Goal: Task Accomplishment & Management: Manage account settings

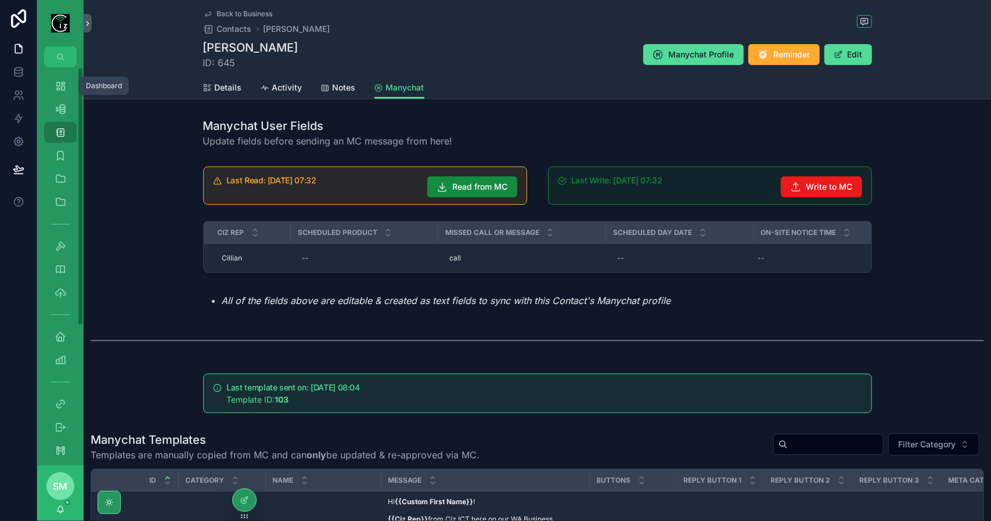
scroll to position [465, 0]
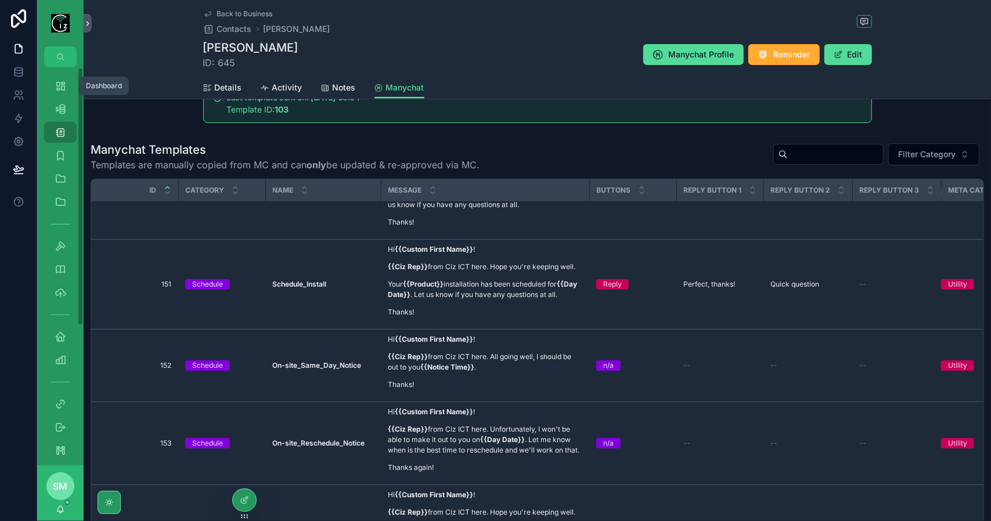
drag, startPoint x: 0, startPoint y: 0, endPoint x: 66, endPoint y: 91, distance: 112.2
click at [66, 91] on div "Dashboard" at bounding box center [60, 86] width 19 height 19
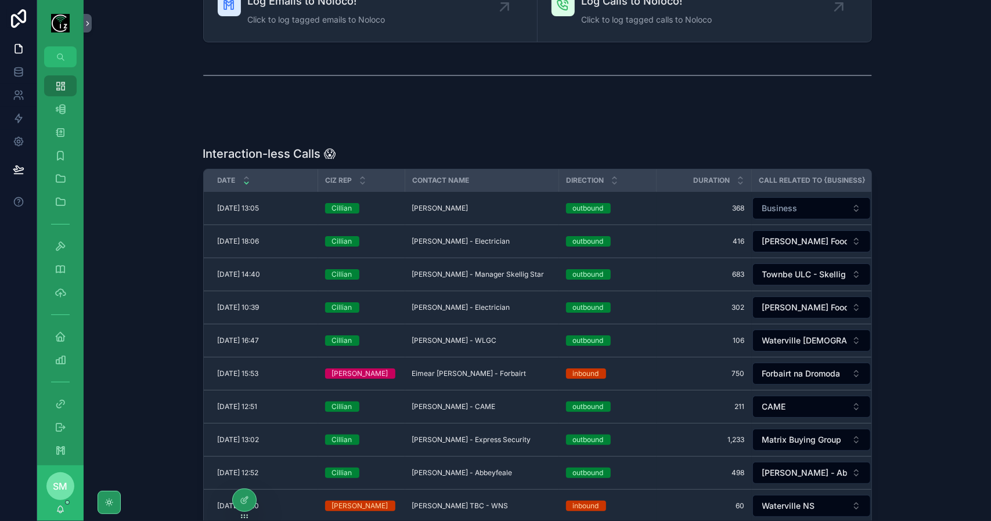
scroll to position [232, 0]
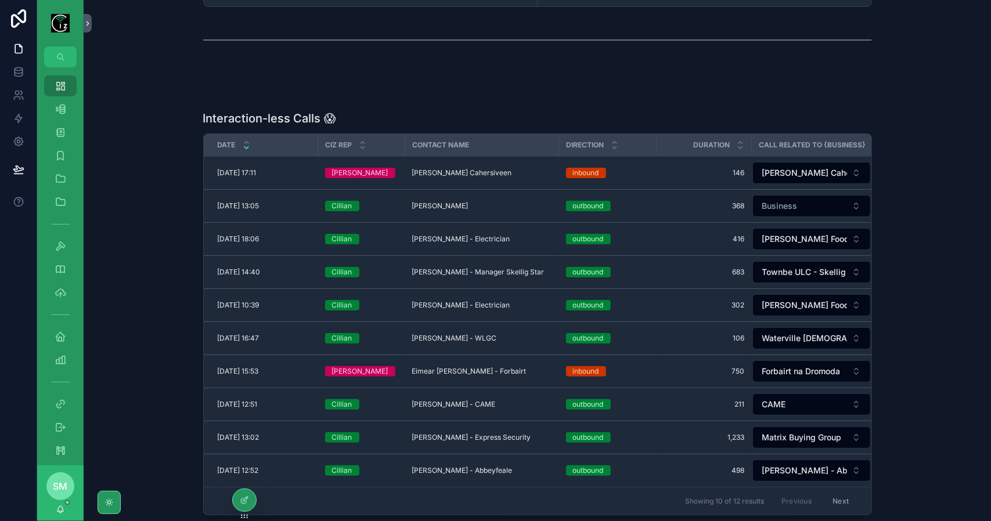
click at [462, 171] on span "[PERSON_NAME] Cahersiveen" at bounding box center [462, 172] width 100 height 9
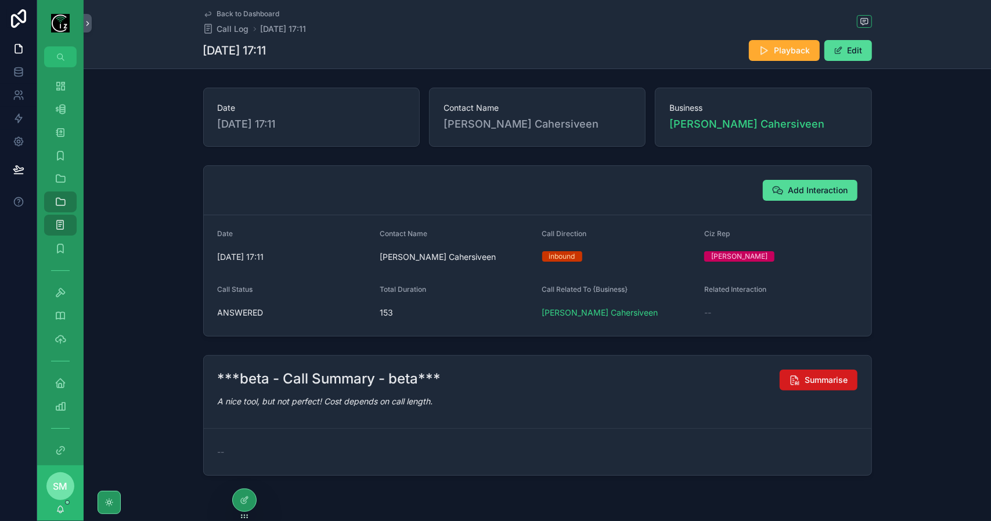
click at [819, 380] on span "Summarise" at bounding box center [826, 381] width 43 height 12
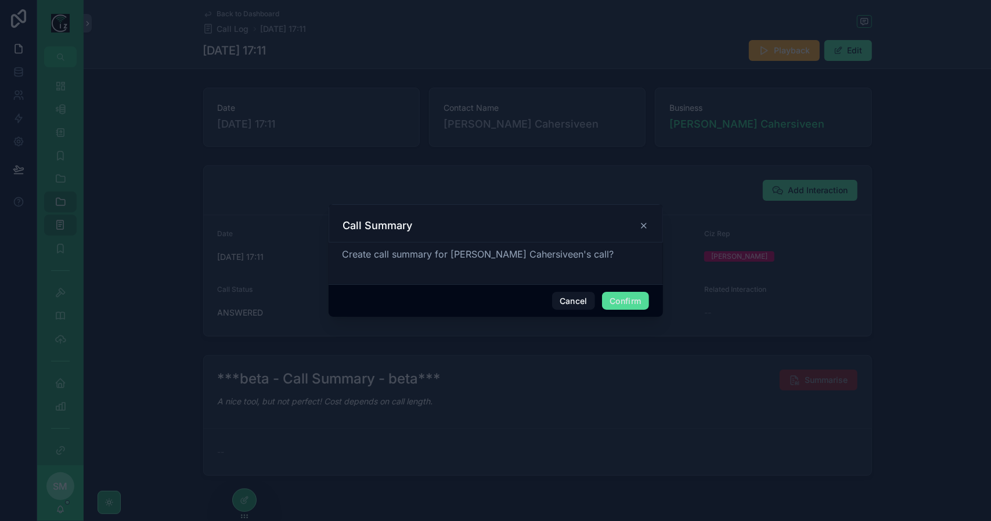
click at [641, 309] on button "Confirm" at bounding box center [625, 301] width 46 height 19
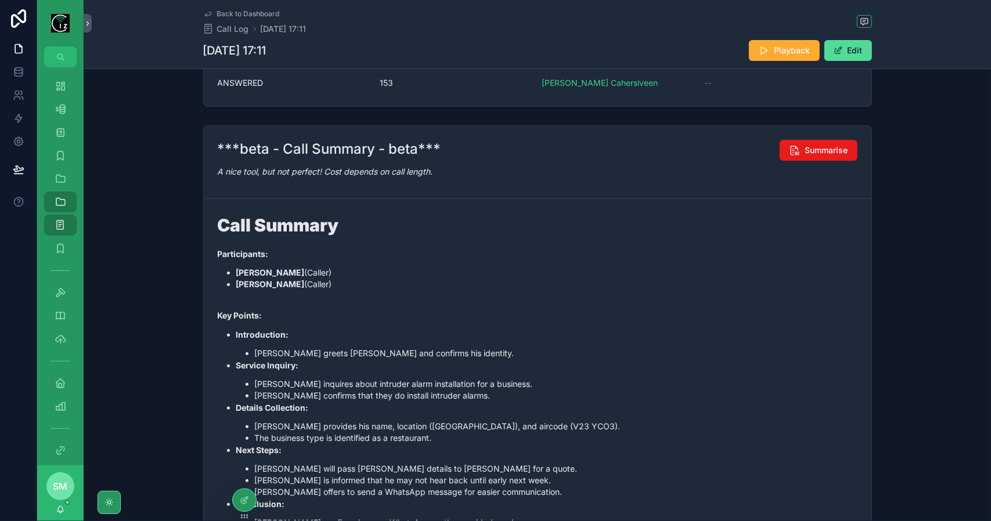
scroll to position [232, 0]
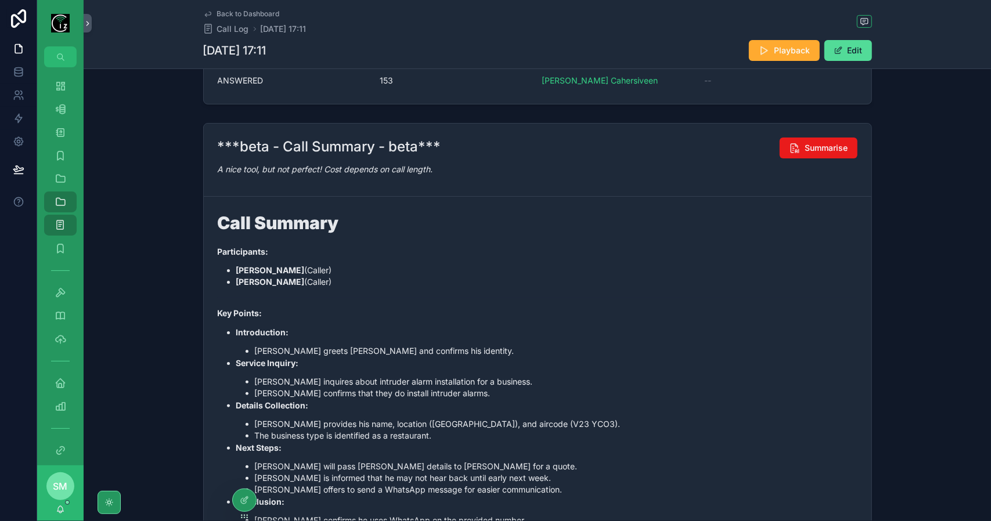
click at [466, 467] on li "[PERSON_NAME] will pass [PERSON_NAME] details to [PERSON_NAME] for a quote." at bounding box center [556, 467] width 603 height 12
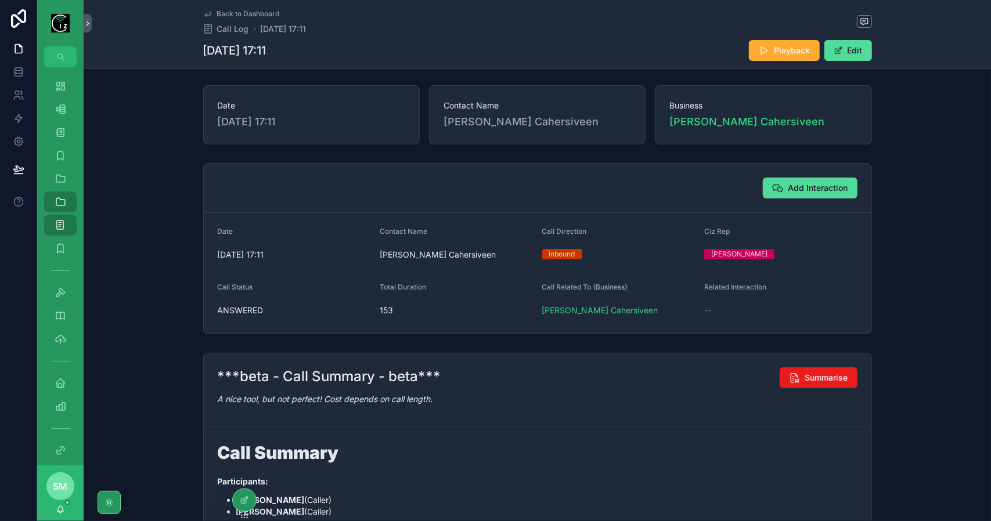
scroll to position [0, 0]
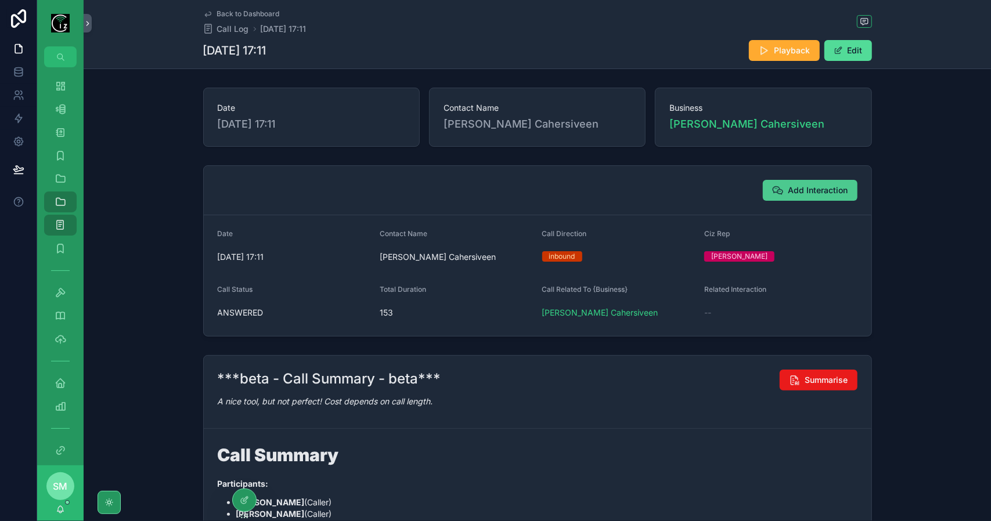
click at [811, 188] on span "Add Interaction" at bounding box center [819, 191] width 60 height 12
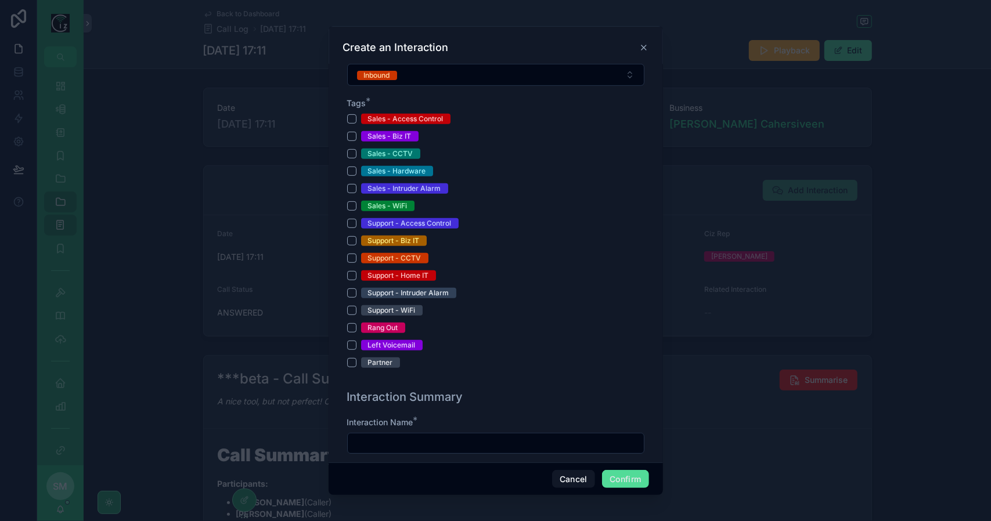
scroll to position [348, 0]
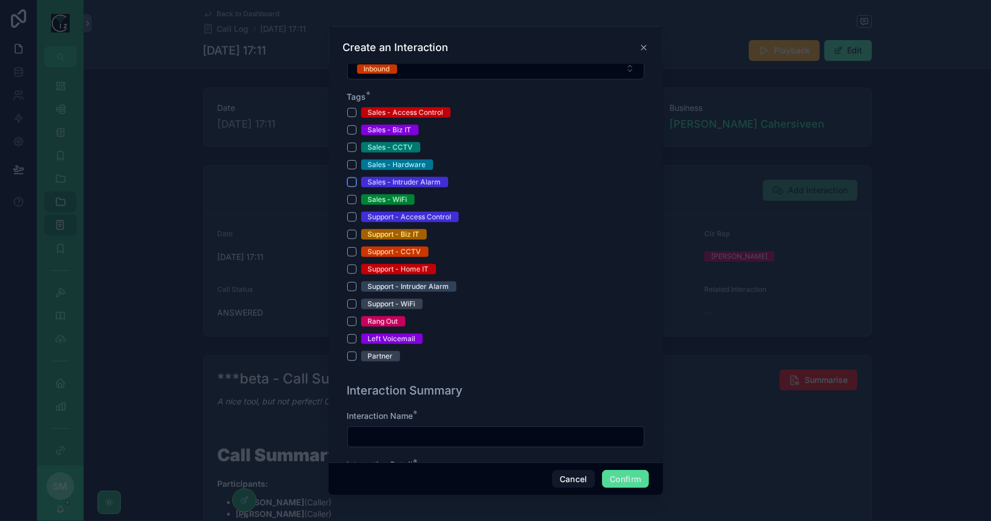
click at [353, 178] on button "Sales - Intruder Alarm" at bounding box center [351, 182] width 9 height 9
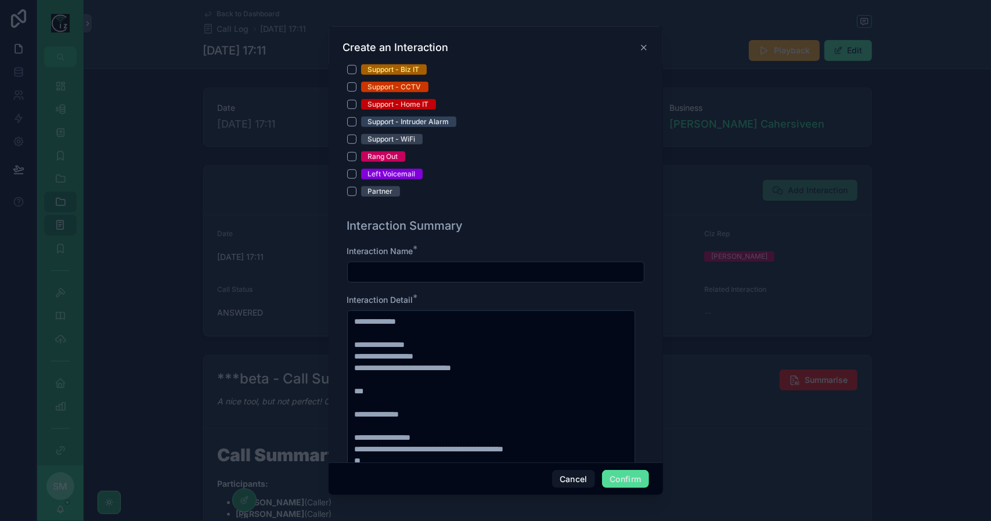
scroll to position [523, 0]
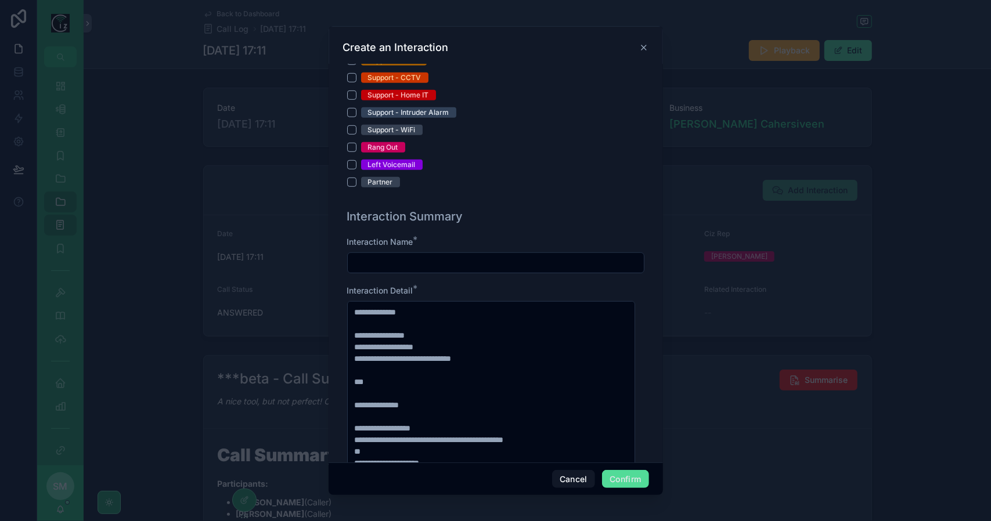
click at [477, 262] on input "text" at bounding box center [496, 263] width 296 height 16
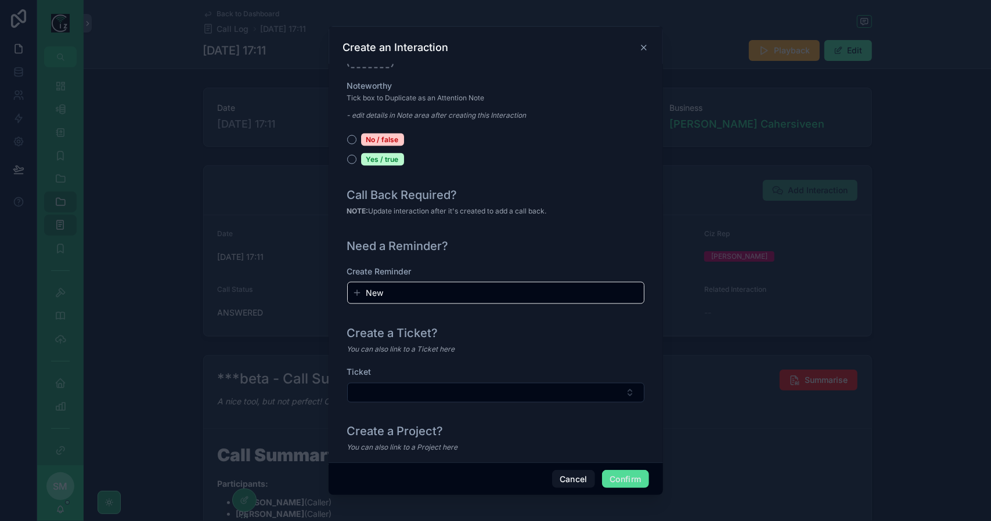
scroll to position [1248, 0]
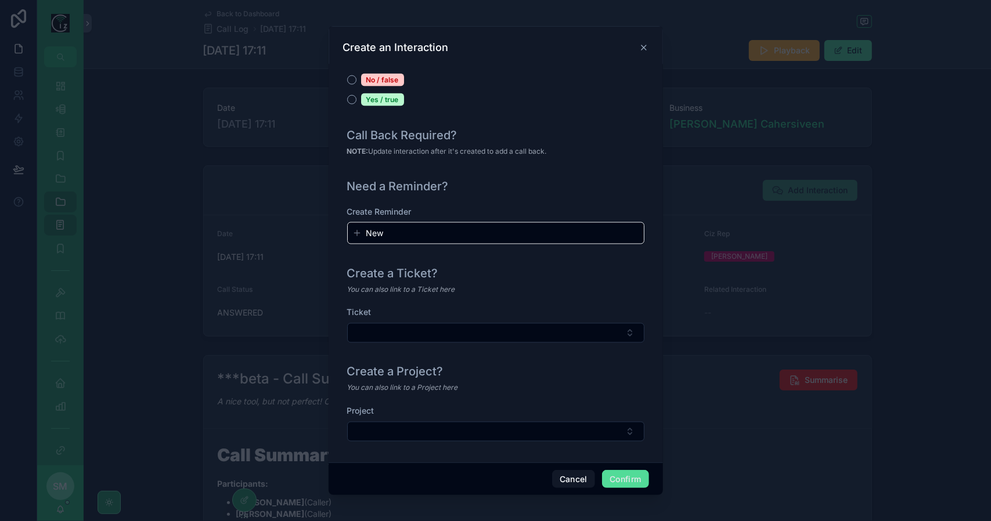
type input "**********"
click at [629, 479] on button "Confirm" at bounding box center [625, 479] width 46 height 19
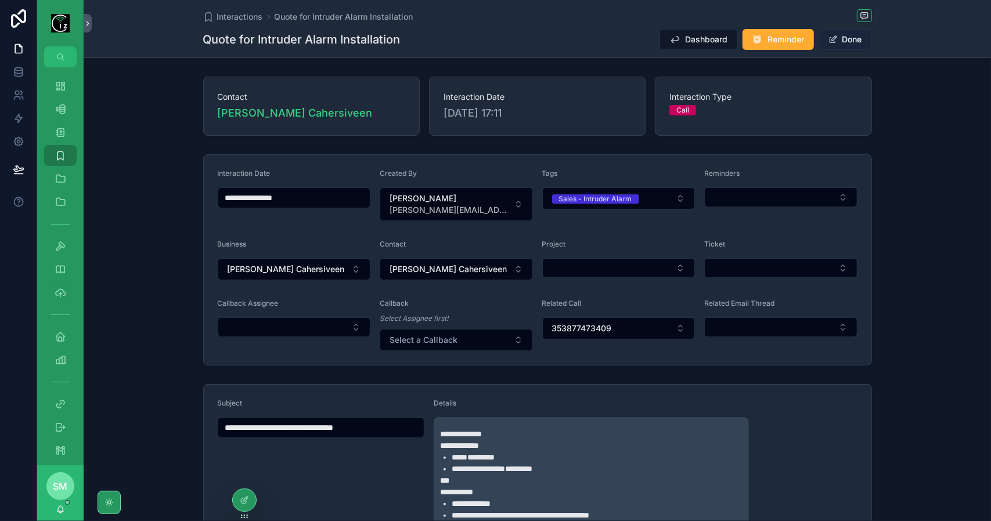
click at [853, 34] on button "Done" at bounding box center [845, 39] width 53 height 21
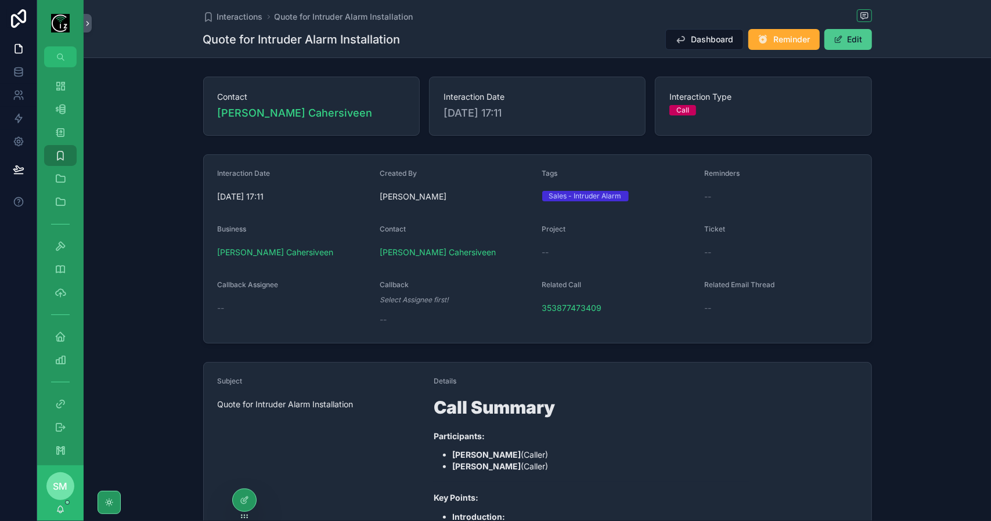
click at [853, 34] on button "Edit" at bounding box center [849, 39] width 48 height 21
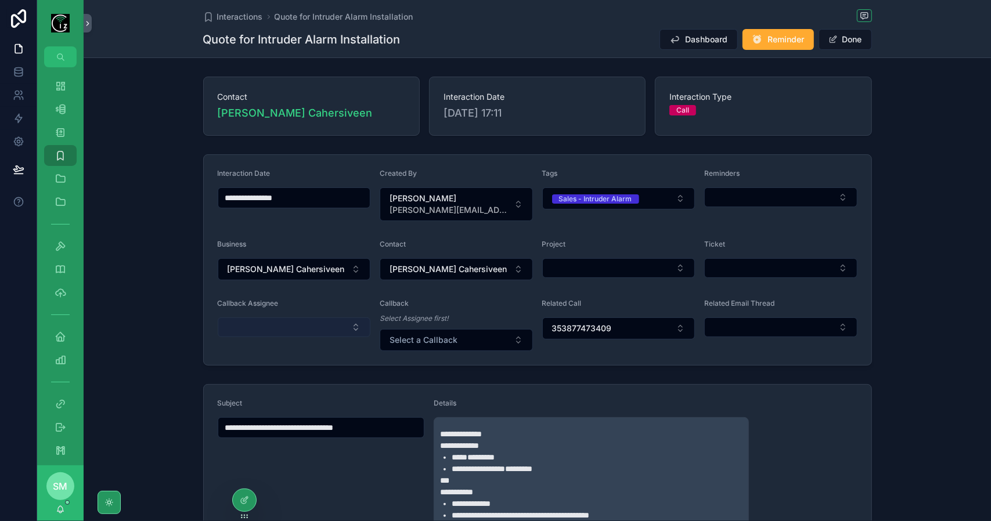
click at [319, 323] on button "Select Button" at bounding box center [294, 328] width 153 height 20
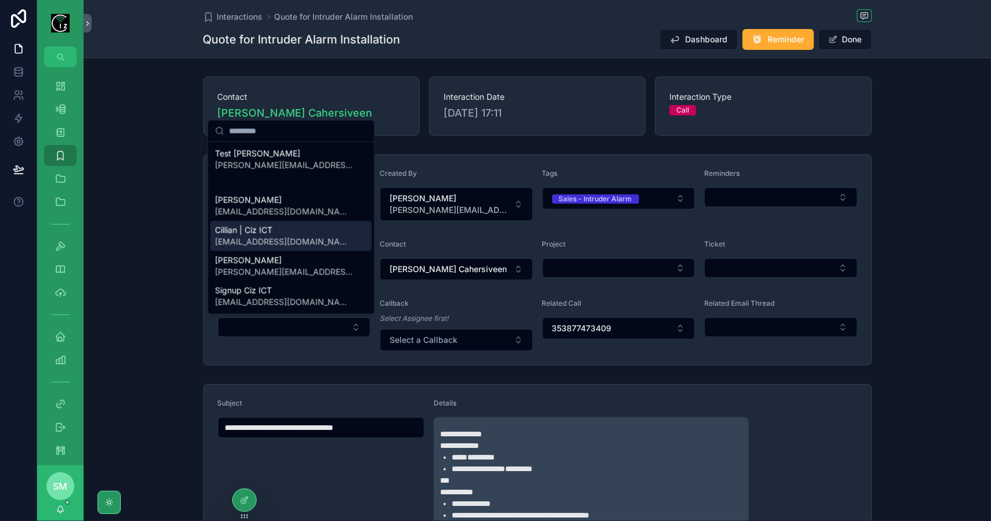
click at [300, 246] on div "Cillian | Ciz ICT [EMAIL_ADDRESS][DOMAIN_NAME]" at bounding box center [290, 236] width 161 height 30
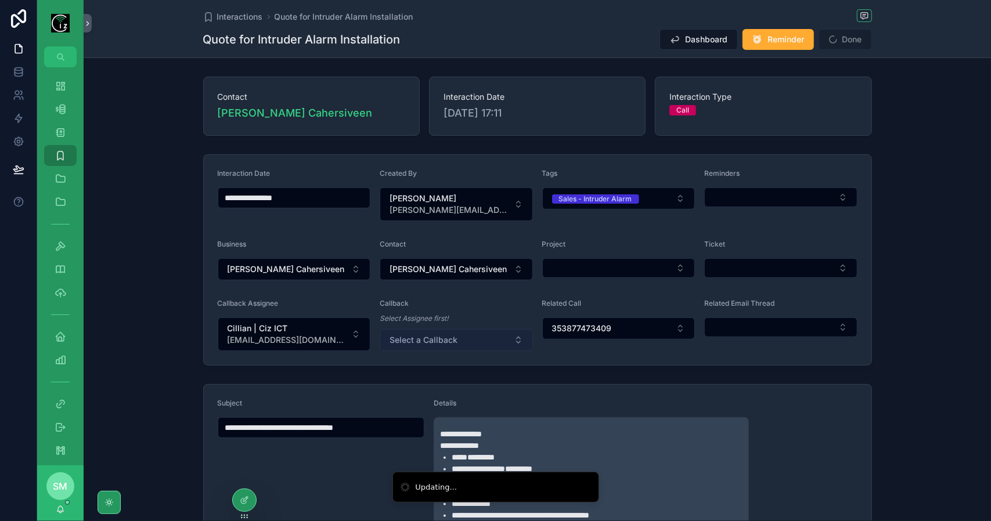
click at [439, 336] on span "Select a Callback" at bounding box center [424, 340] width 68 height 12
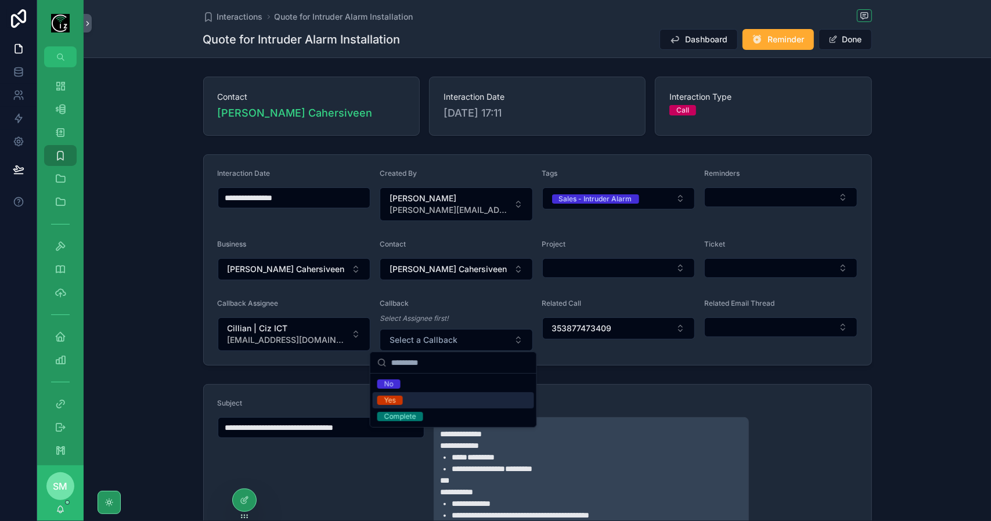
click at [426, 401] on div "Yes" at bounding box center [453, 401] width 161 height 16
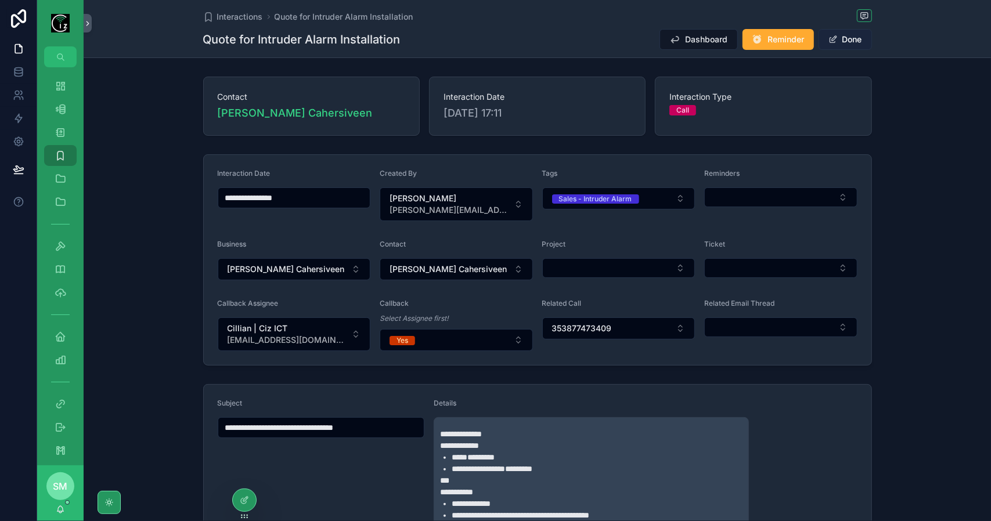
click at [859, 44] on button "Done" at bounding box center [845, 39] width 53 height 21
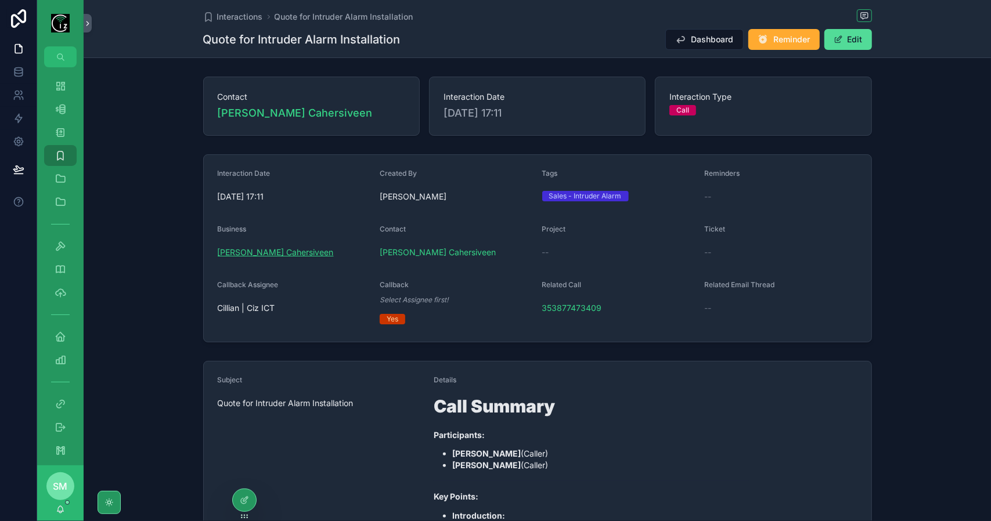
click at [295, 255] on span "[PERSON_NAME] Cahersiveen" at bounding box center [276, 253] width 116 height 12
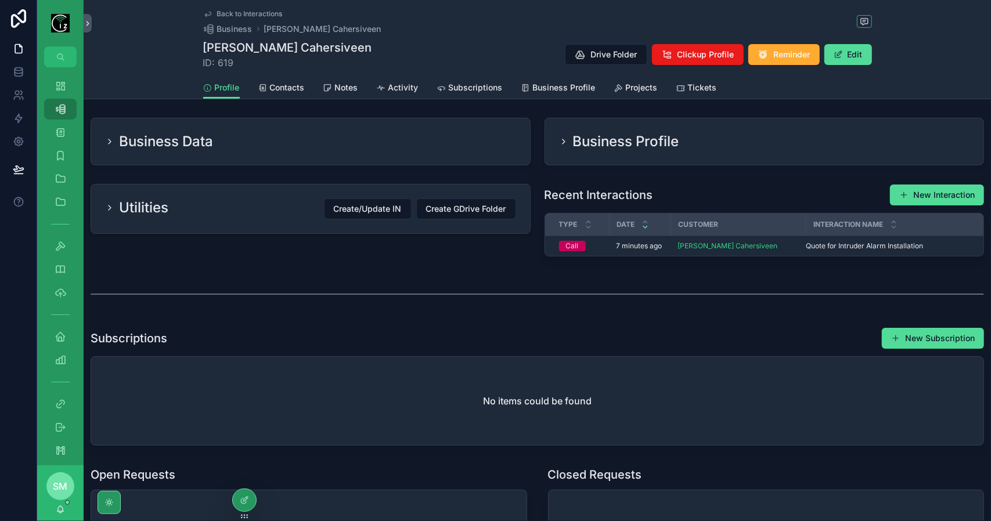
click at [298, 151] on div "Business Data" at bounding box center [310, 141] width 439 height 46
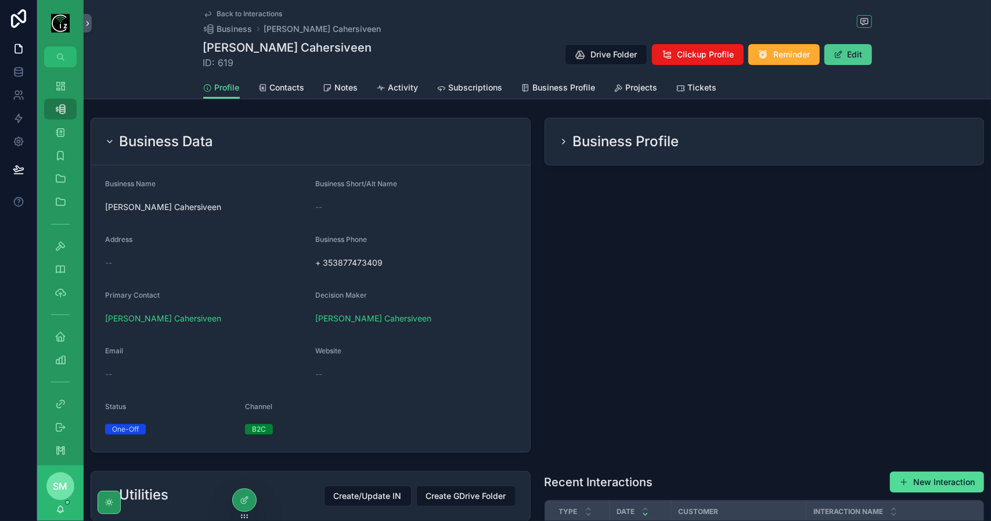
click at [854, 55] on button "Edit" at bounding box center [849, 54] width 48 height 21
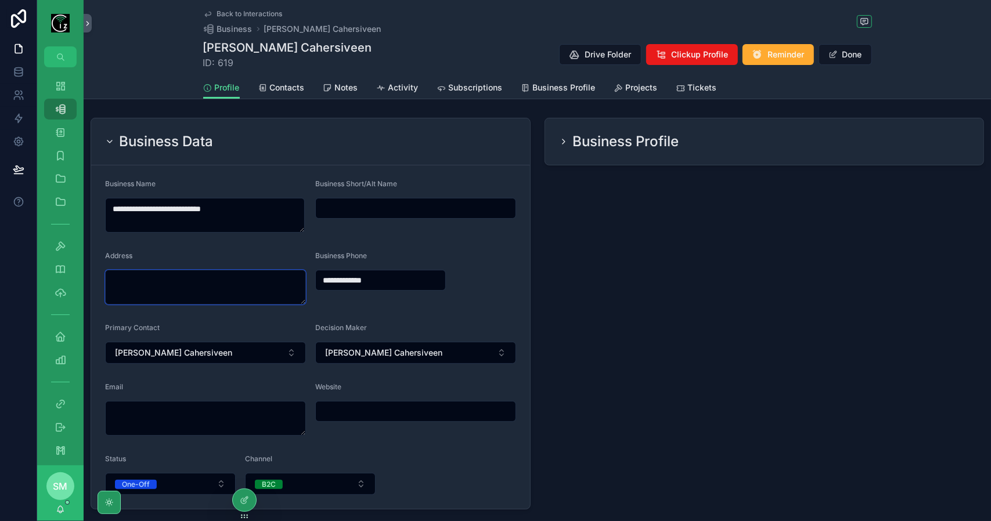
click at [203, 285] on textarea "scrollable content" at bounding box center [205, 287] width 201 height 35
click at [206, 322] on div "Cahersiveen, [GEOGRAPHIC_DATA], [GEOGRAPHIC_DATA], [GEOGRAPHIC_DATA]" at bounding box center [204, 330] width 161 height 42
type textarea "**********"
click at [858, 59] on button "Done" at bounding box center [845, 54] width 53 height 21
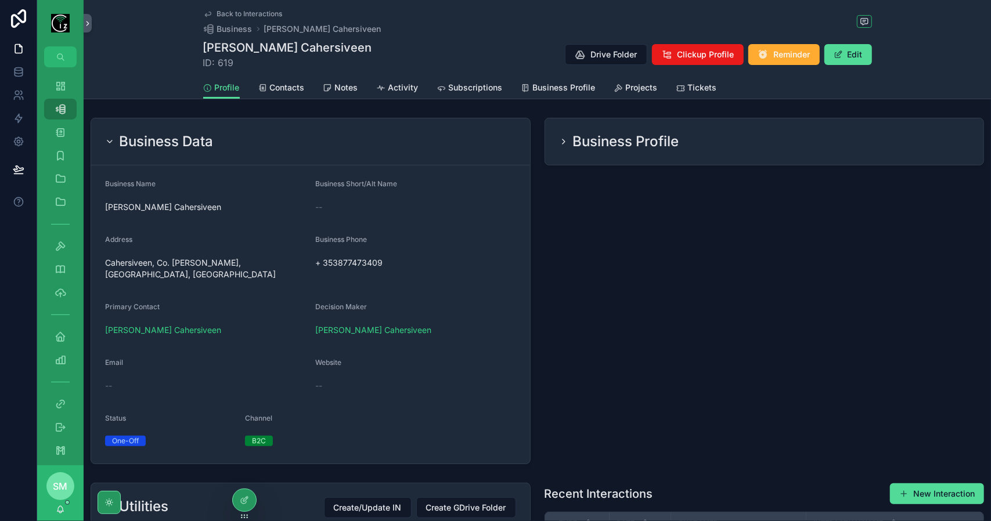
click at [282, 83] on span "Contacts" at bounding box center [287, 88] width 35 height 12
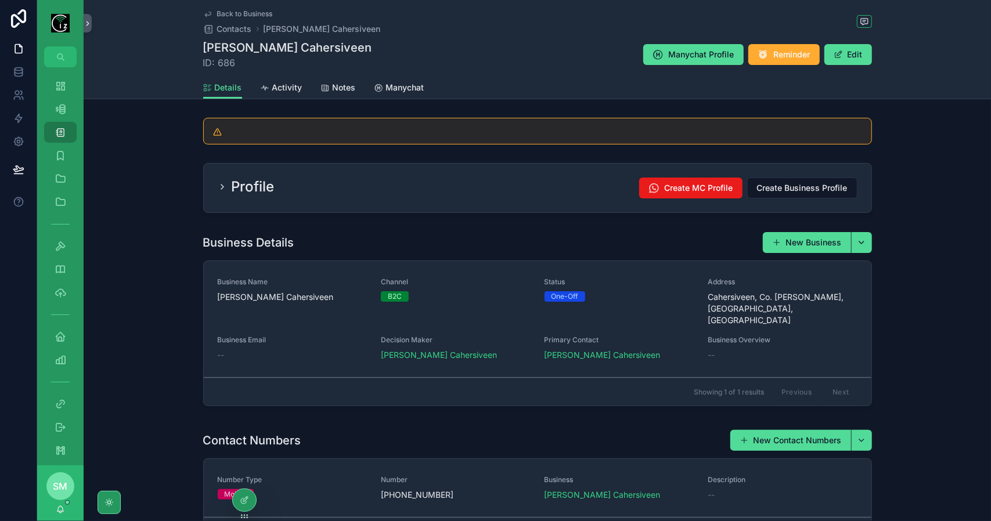
click at [404, 87] on span "Manychat" at bounding box center [405, 88] width 38 height 12
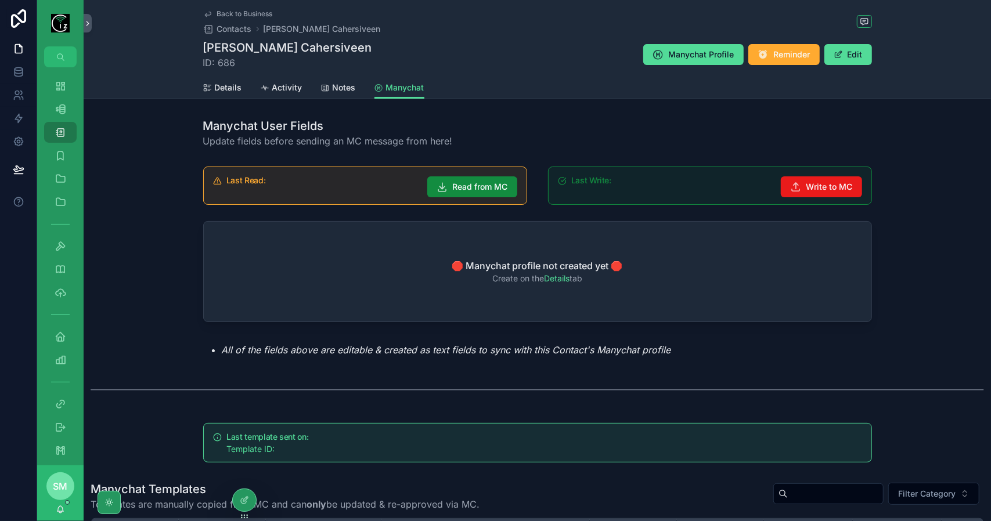
click at [226, 84] on span "Details" at bounding box center [228, 88] width 27 height 12
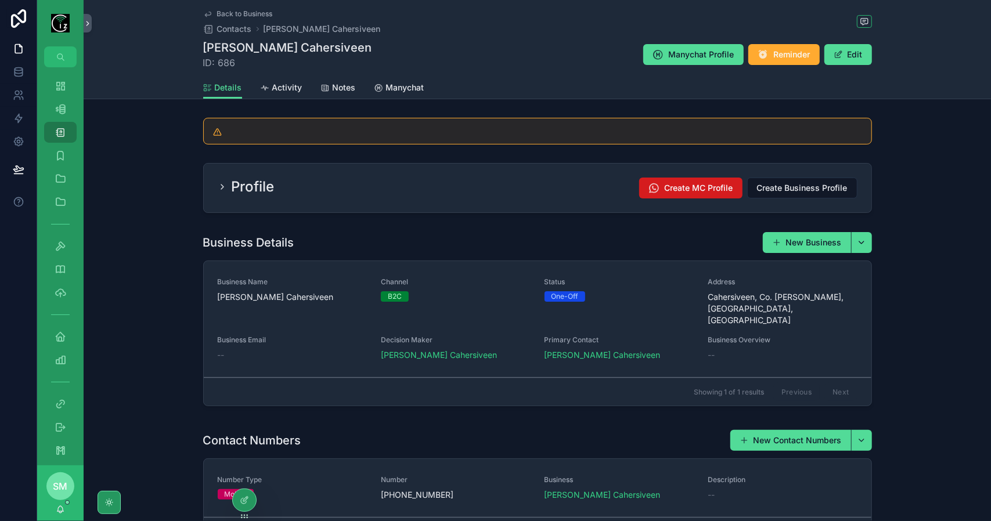
click at [665, 192] on span "Create MC Profile" at bounding box center [699, 188] width 69 height 12
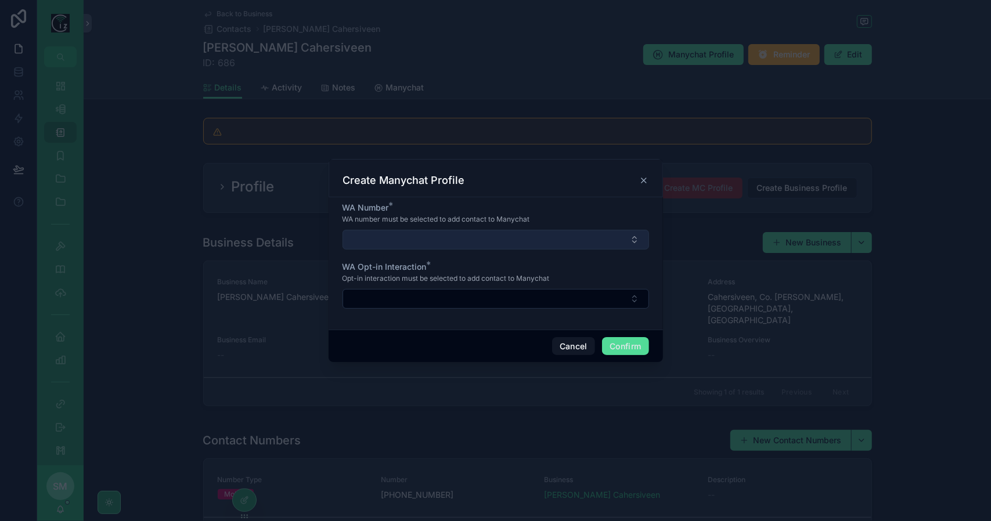
click at [630, 236] on button "Select Button" at bounding box center [496, 240] width 307 height 20
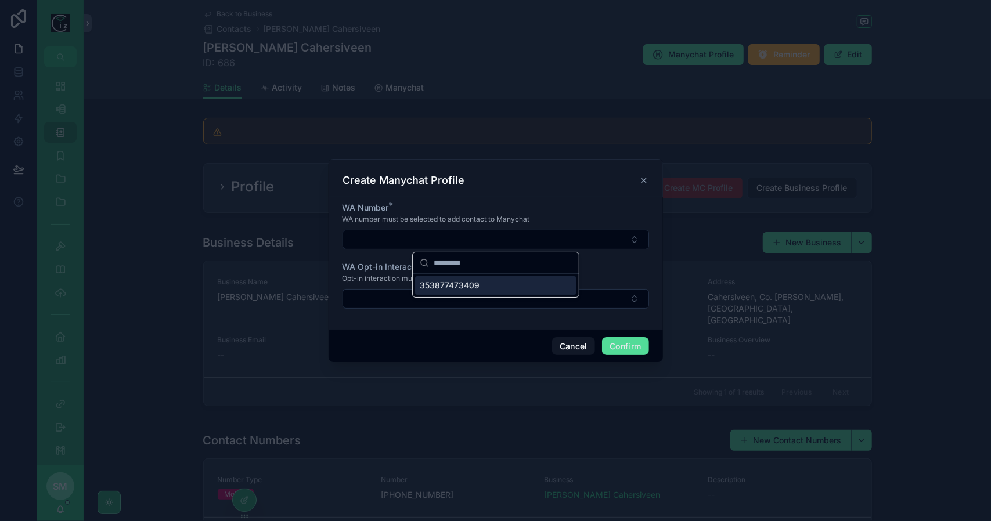
click at [544, 289] on div "353877473409" at bounding box center [495, 285] width 161 height 19
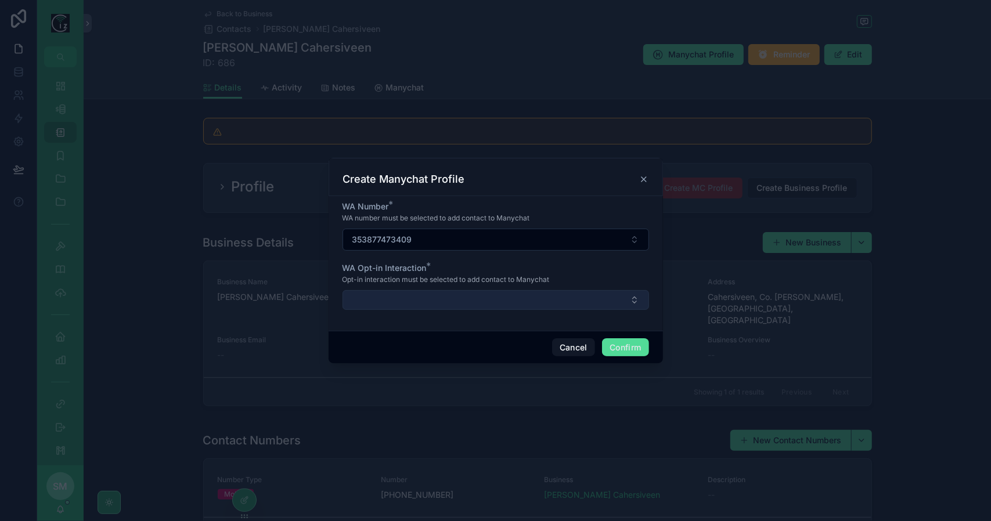
click at [537, 295] on button "Select Button" at bounding box center [496, 300] width 307 height 20
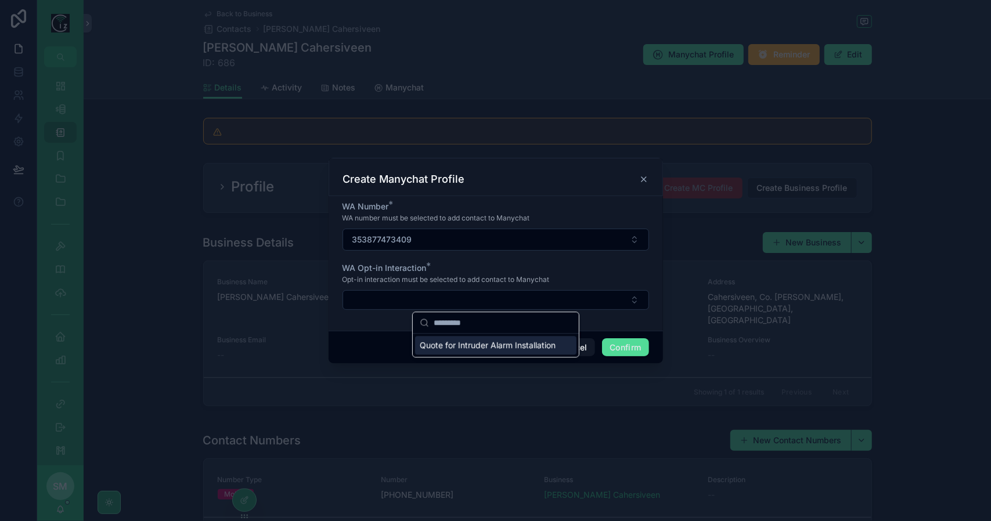
click at [517, 343] on span "Quote for Intruder Alarm Installation" at bounding box center [488, 346] width 136 height 12
click at [616, 347] on button "Confirm" at bounding box center [625, 349] width 46 height 19
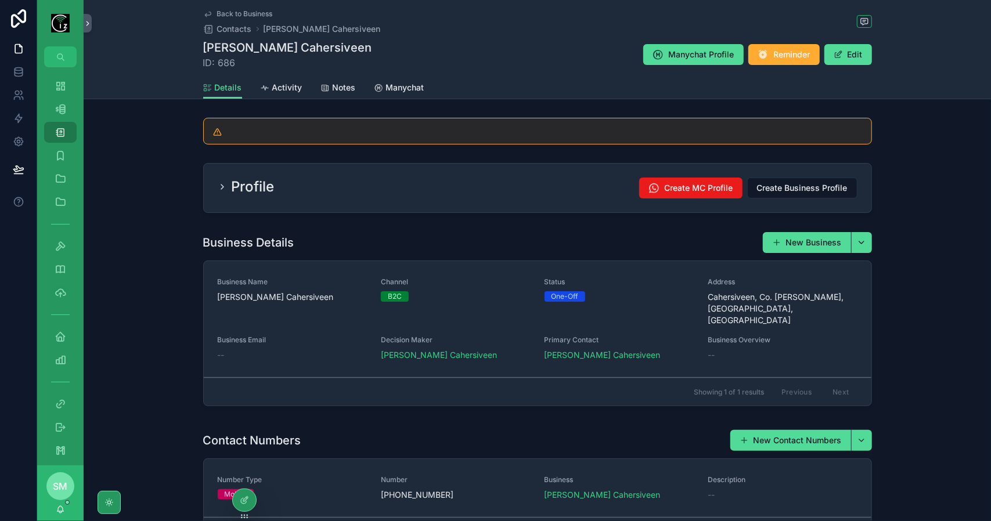
click at [400, 85] on span "Manychat" at bounding box center [405, 88] width 38 height 12
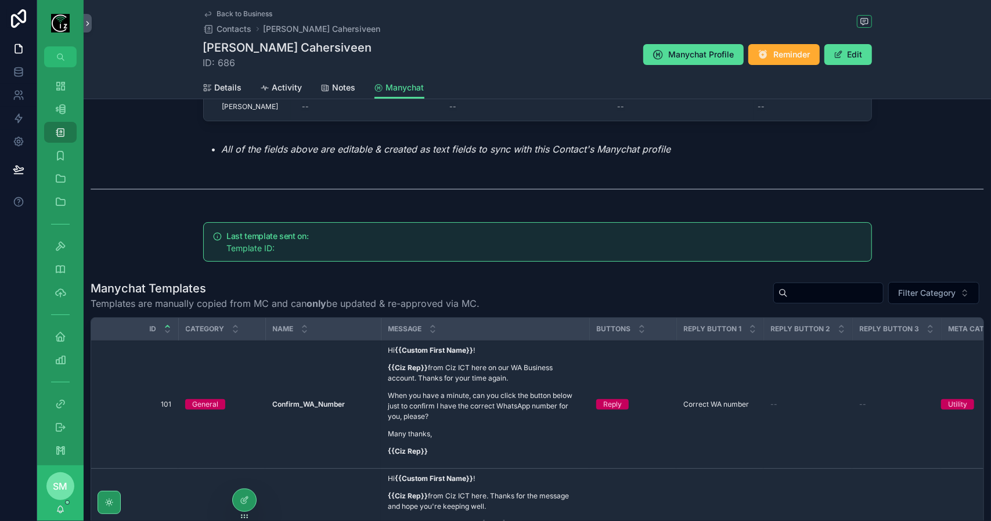
scroll to position [174, 0]
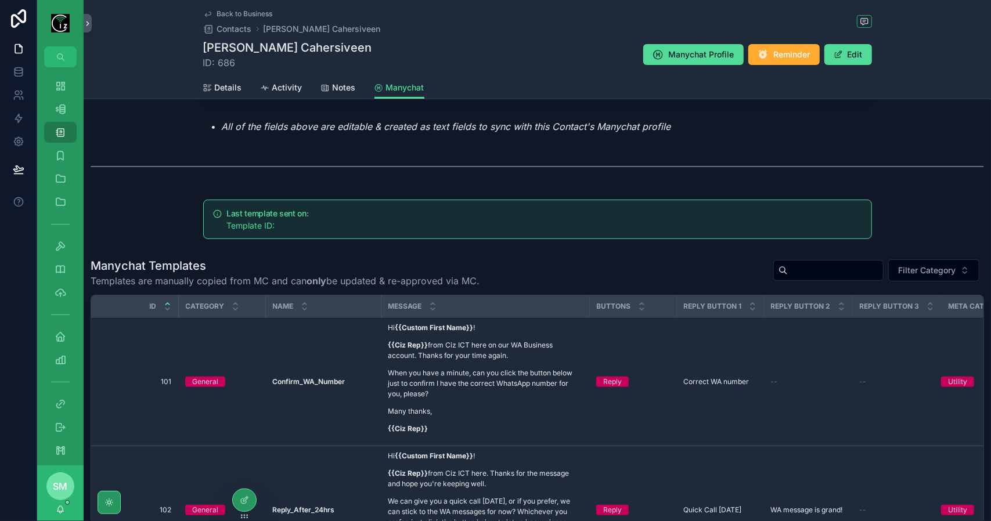
click at [231, 16] on span "Back to Business" at bounding box center [245, 13] width 56 height 9
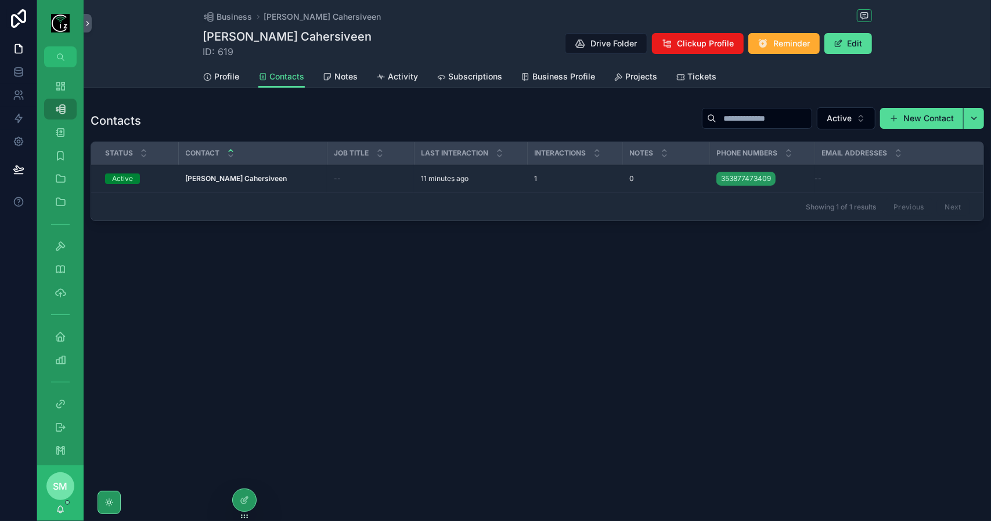
click at [225, 74] on span "Profile" at bounding box center [227, 77] width 25 height 12
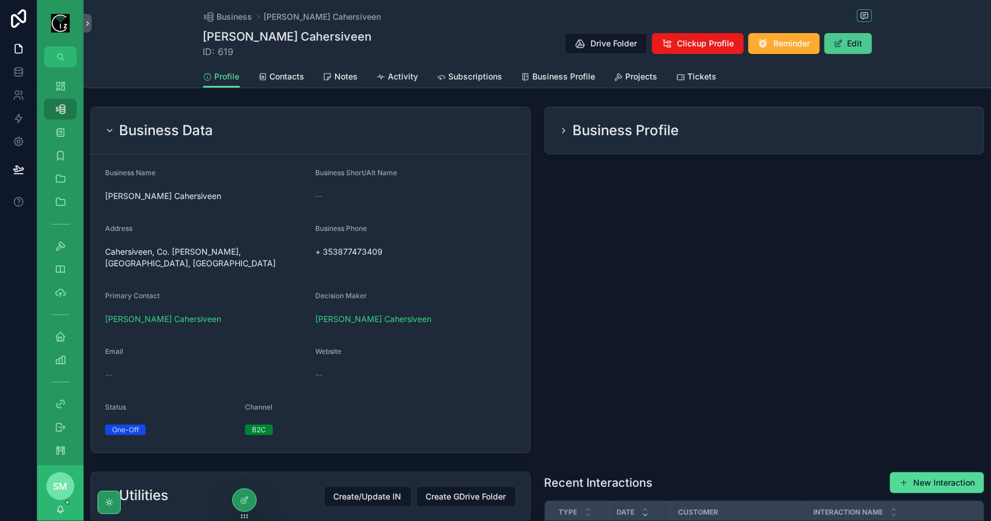
click at [848, 33] on button "Edit" at bounding box center [849, 43] width 48 height 21
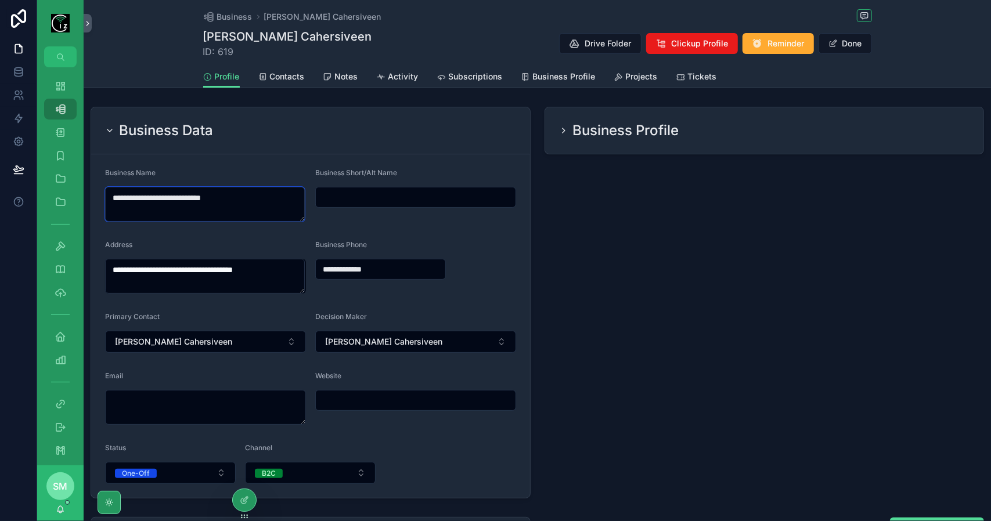
click at [130, 203] on textarea "**********" at bounding box center [205, 204] width 200 height 35
type textarea "**********"
click at [841, 41] on button "Done" at bounding box center [845, 43] width 53 height 21
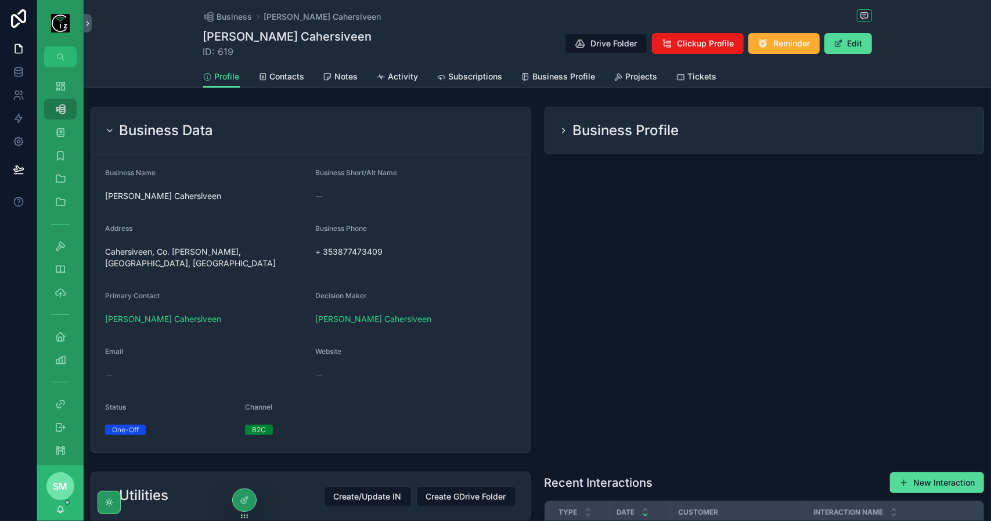
click at [404, 126] on div "Business Data" at bounding box center [310, 130] width 411 height 19
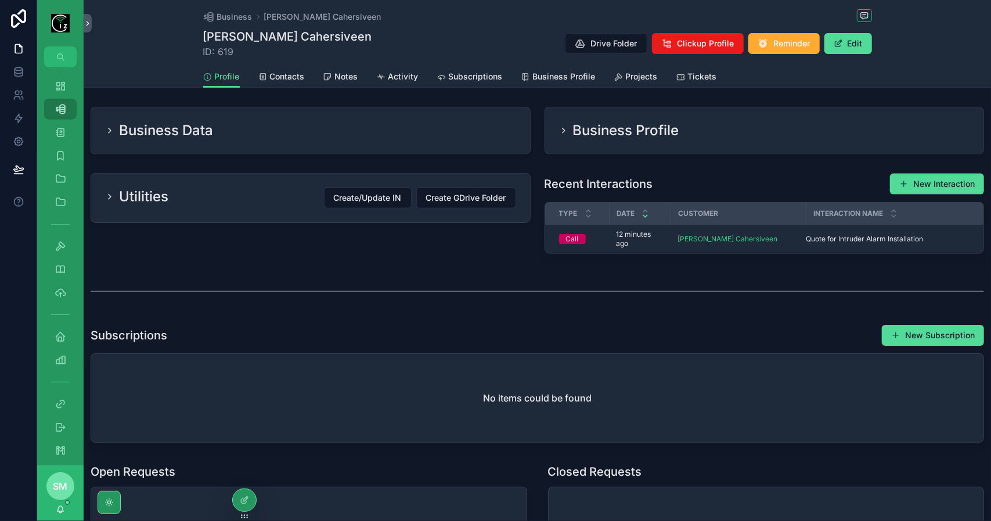
click at [397, 80] on span "Activity" at bounding box center [403, 77] width 30 height 12
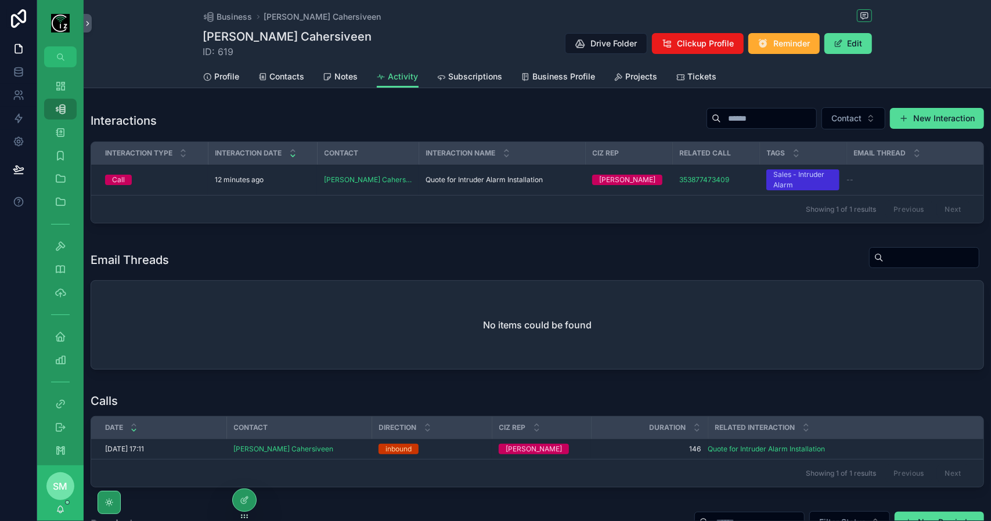
click at [285, 179] on div "12 minutes ago" at bounding box center [262, 179] width 95 height 9
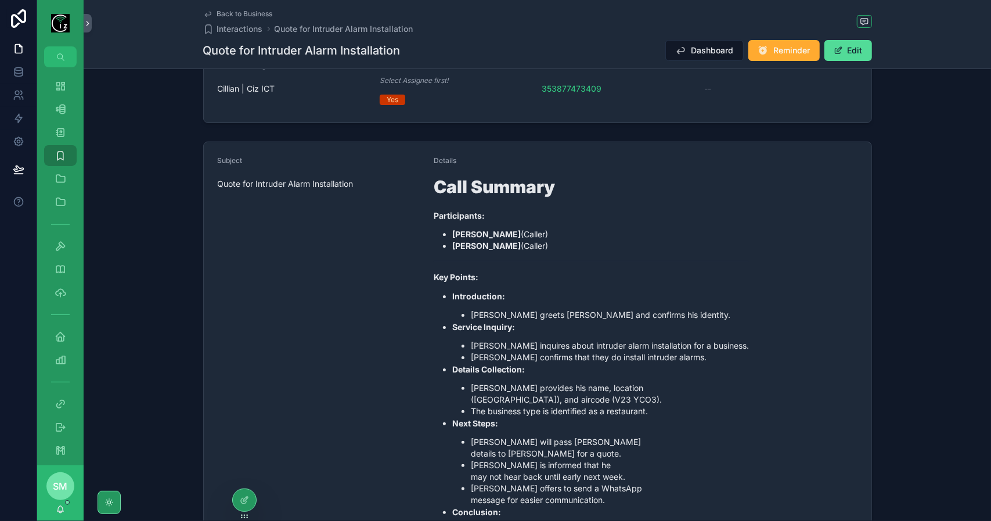
scroll to position [232, 0]
click at [856, 51] on button "Edit" at bounding box center [849, 50] width 48 height 21
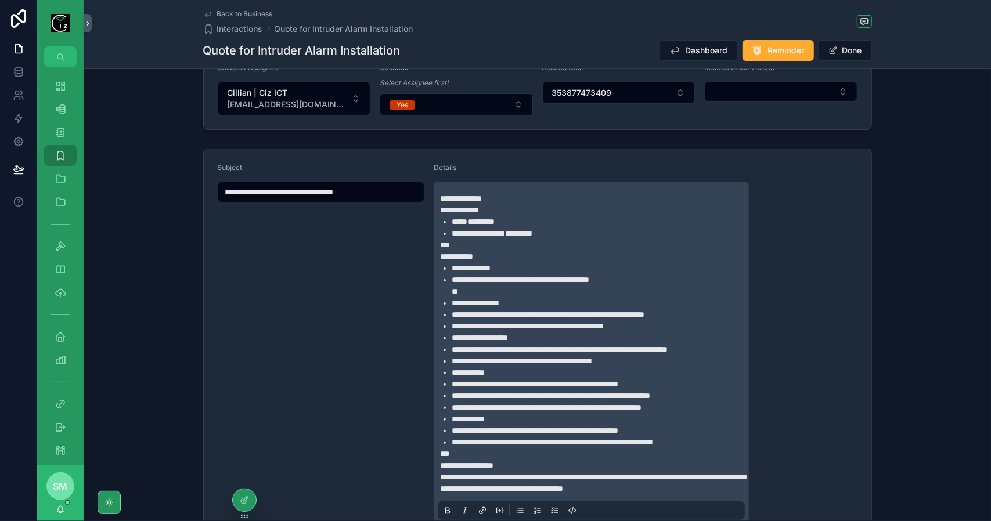
click at [647, 274] on li "**********" at bounding box center [600, 285] width 296 height 23
drag, startPoint x: 647, startPoint y: 274, endPoint x: 429, endPoint y: 254, distance: 219.9
click at [429, 254] on form "**********" at bounding box center [538, 385] width 668 height 473
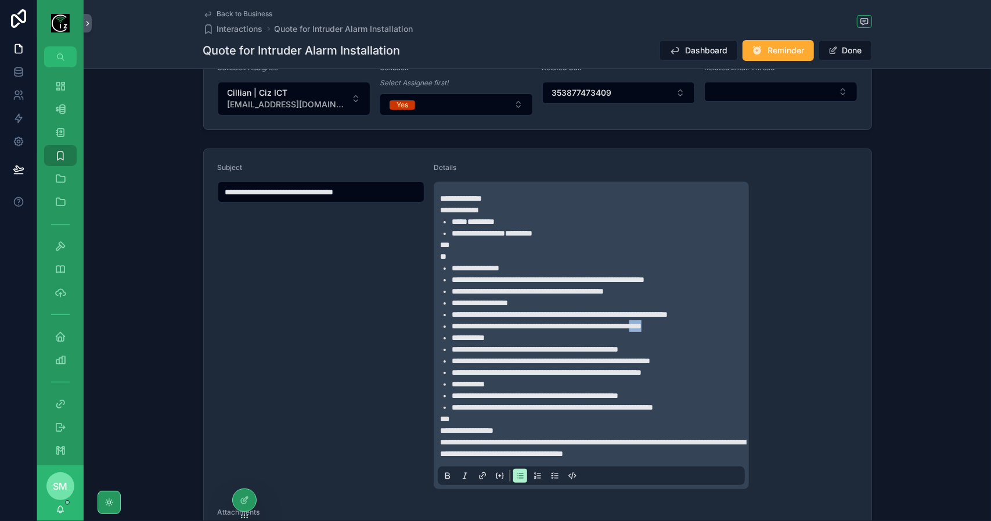
drag, startPoint x: 704, startPoint y: 320, endPoint x: 678, endPoint y: 321, distance: 25.6
click at [678, 321] on li "**********" at bounding box center [600, 327] width 296 height 12
click at [659, 326] on span "**********" at bounding box center [555, 326] width 207 height 8
drag, startPoint x: 699, startPoint y: 311, endPoint x: 739, endPoint y: 309, distance: 40.1
click at [668, 311] on span "**********" at bounding box center [560, 315] width 216 height 8
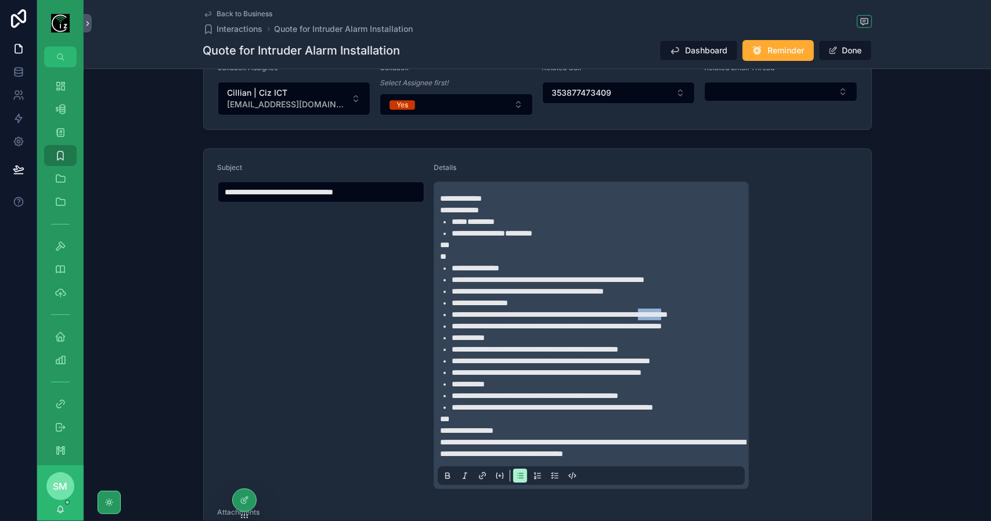
copy span "********"
click at [459, 235] on strong "**********" at bounding box center [478, 233] width 53 height 8
click at [549, 268] on li "**********" at bounding box center [600, 268] width 296 height 12
click at [848, 49] on button "Done" at bounding box center [845, 50] width 53 height 21
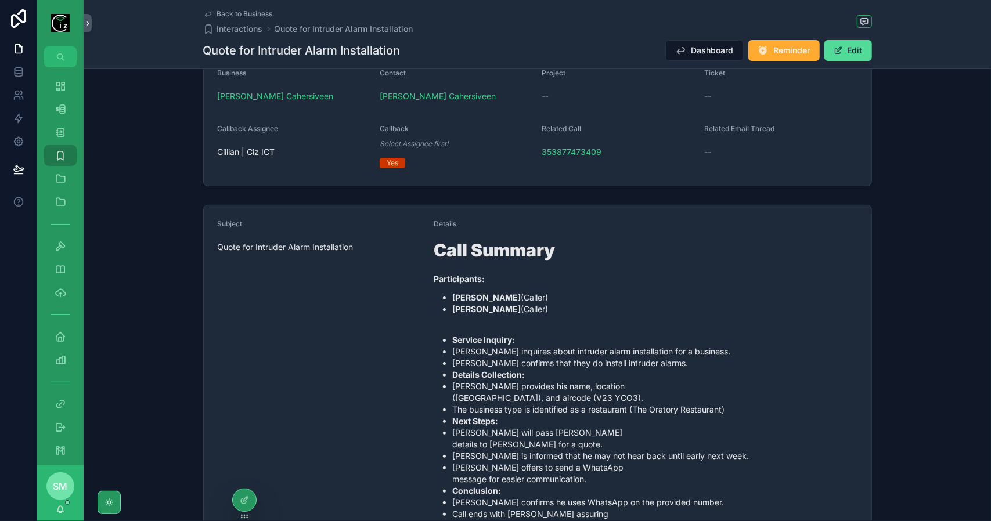
scroll to position [0, 0]
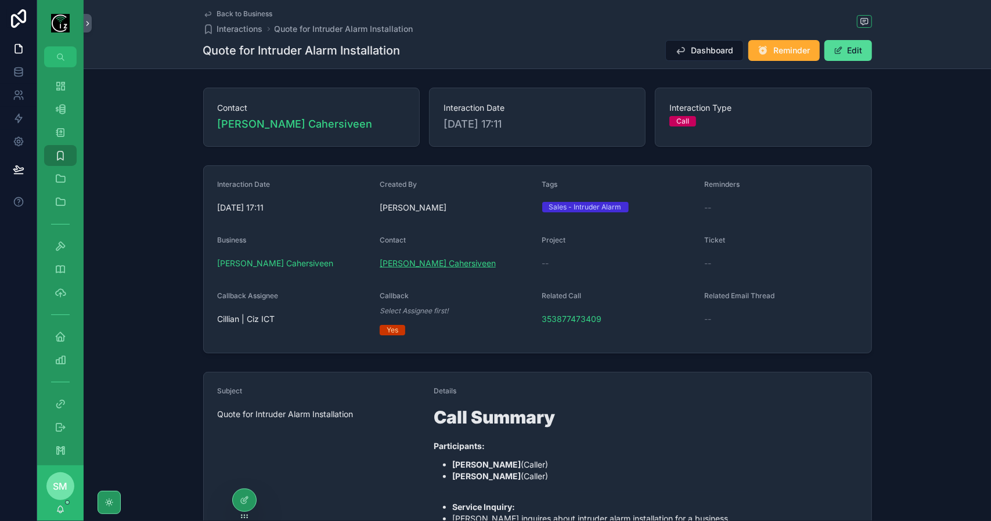
click at [427, 261] on span "[PERSON_NAME] Cahersiveen" at bounding box center [438, 264] width 116 height 12
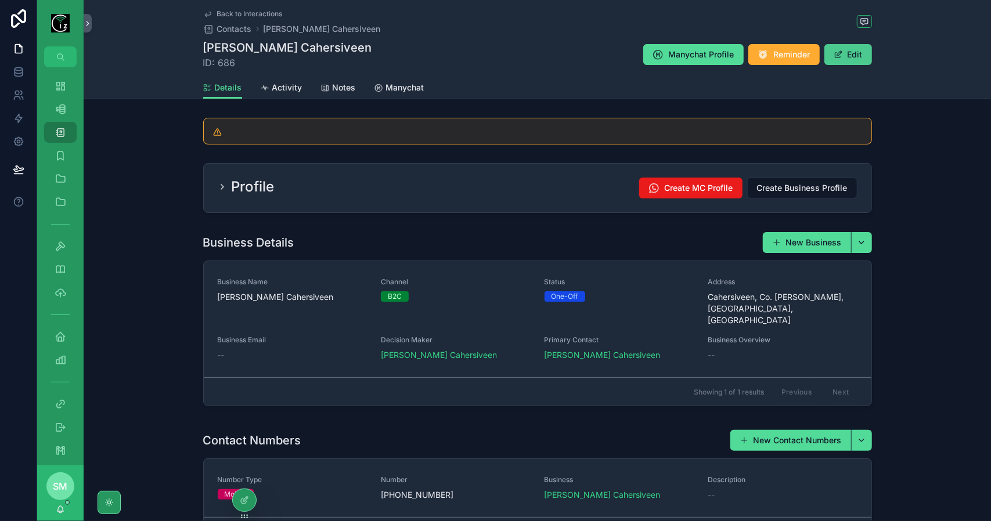
click at [863, 52] on button "Edit" at bounding box center [849, 54] width 48 height 21
click at [397, 195] on div "Profile Create MC Profile Create Business Profile" at bounding box center [538, 188] width 640 height 21
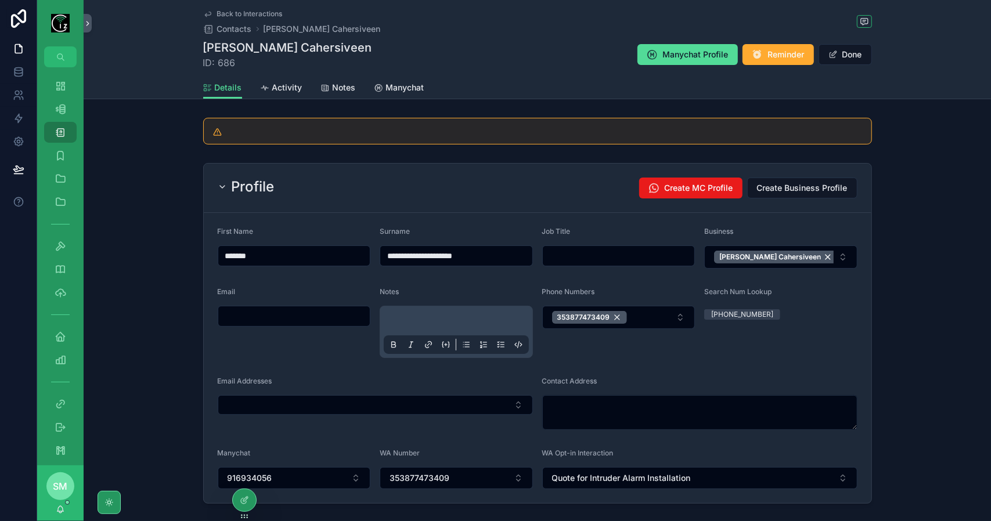
click at [234, 253] on input "*******" at bounding box center [294, 256] width 152 height 16
type input "******"
click at [853, 54] on button "Done" at bounding box center [845, 54] width 53 height 21
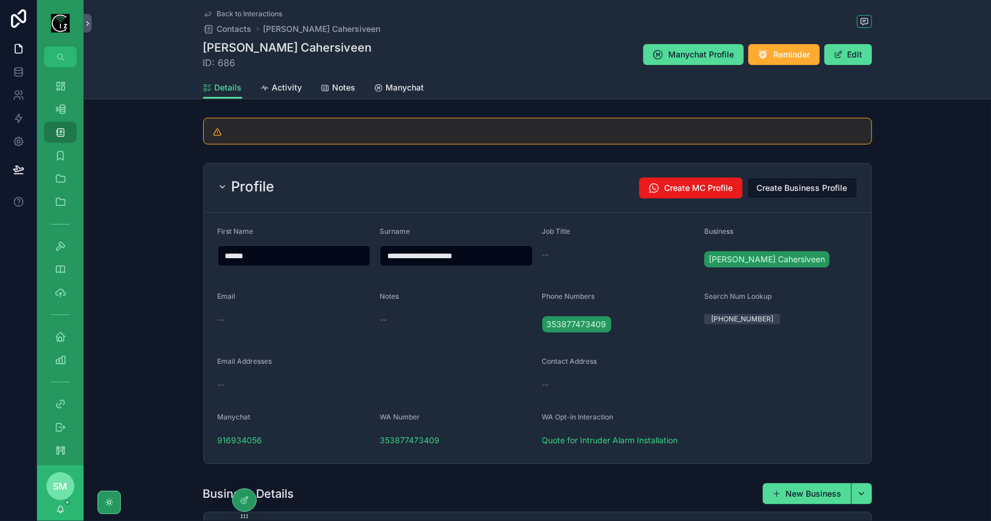
click at [245, 11] on span "Back to Interactions" at bounding box center [250, 13] width 66 height 9
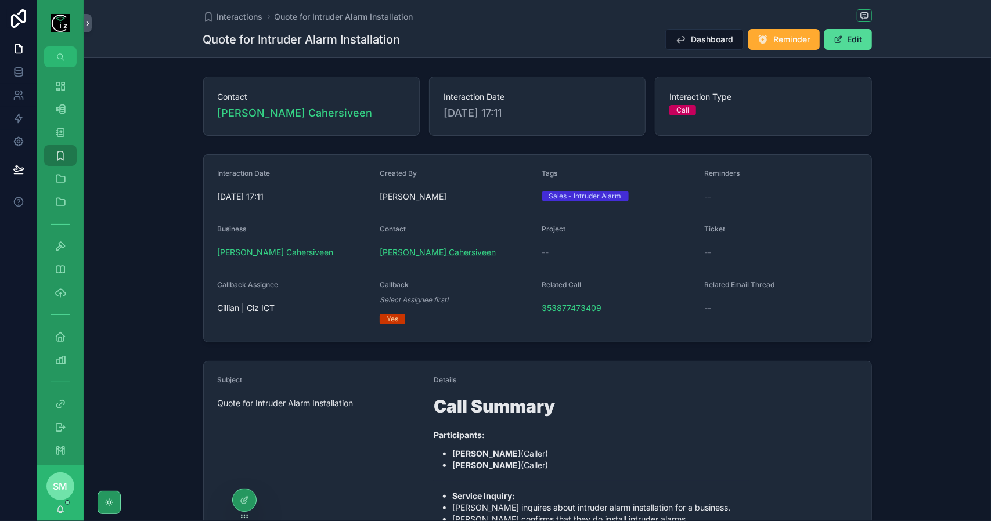
click at [430, 254] on span "[PERSON_NAME] Cahersiveen" at bounding box center [438, 253] width 116 height 12
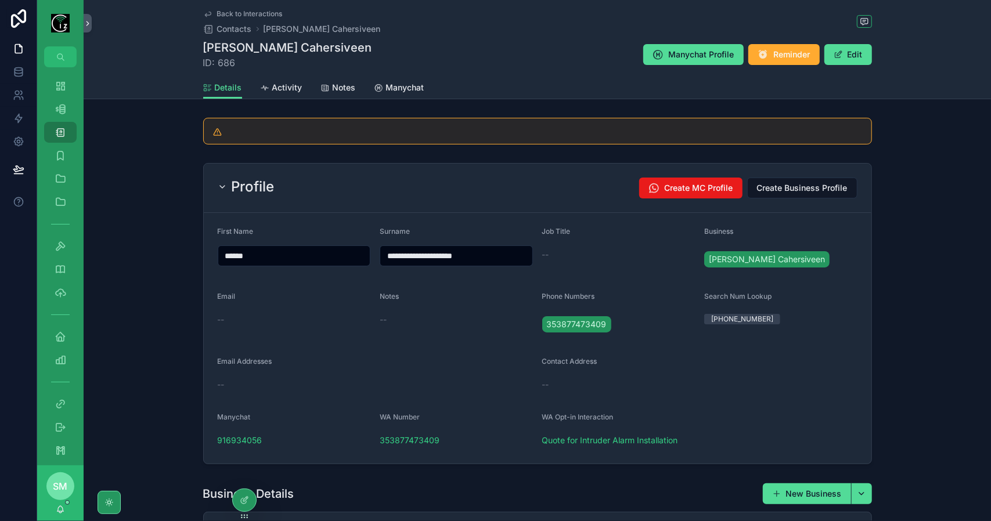
click at [367, 193] on div "Profile Create MC Profile Create Business Profile" at bounding box center [538, 188] width 640 height 21
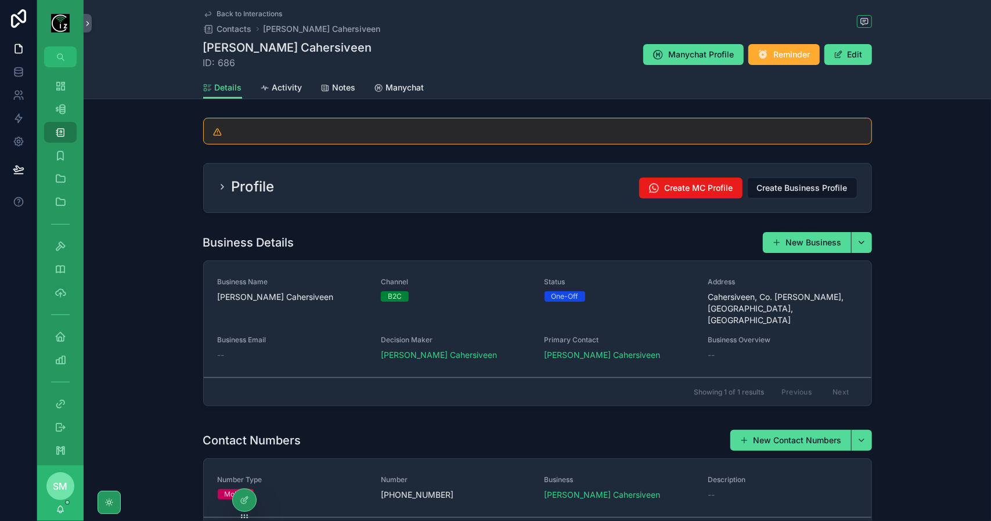
drag, startPoint x: 390, startPoint y: 89, endPoint x: 401, endPoint y: 161, distance: 72.3
click at [390, 89] on span "Manychat" at bounding box center [405, 88] width 38 height 12
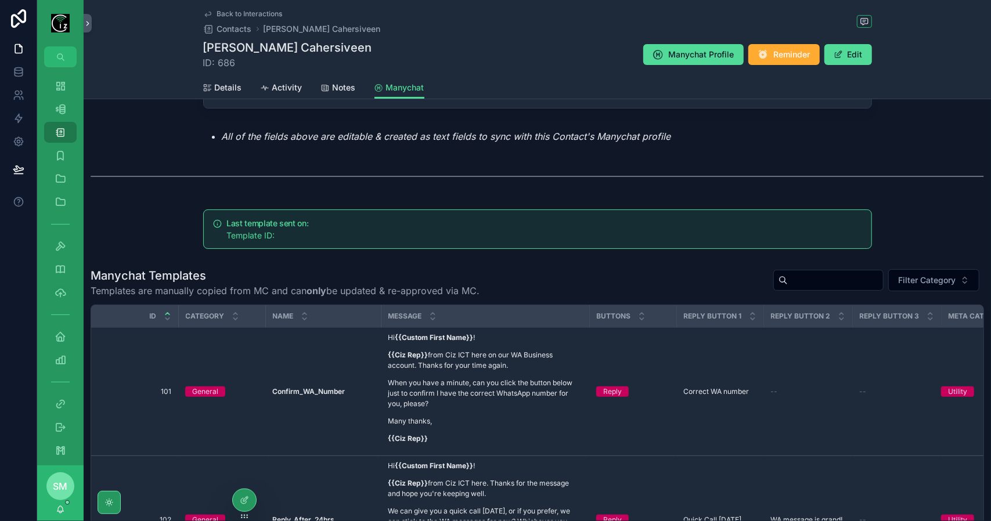
scroll to position [232, 0]
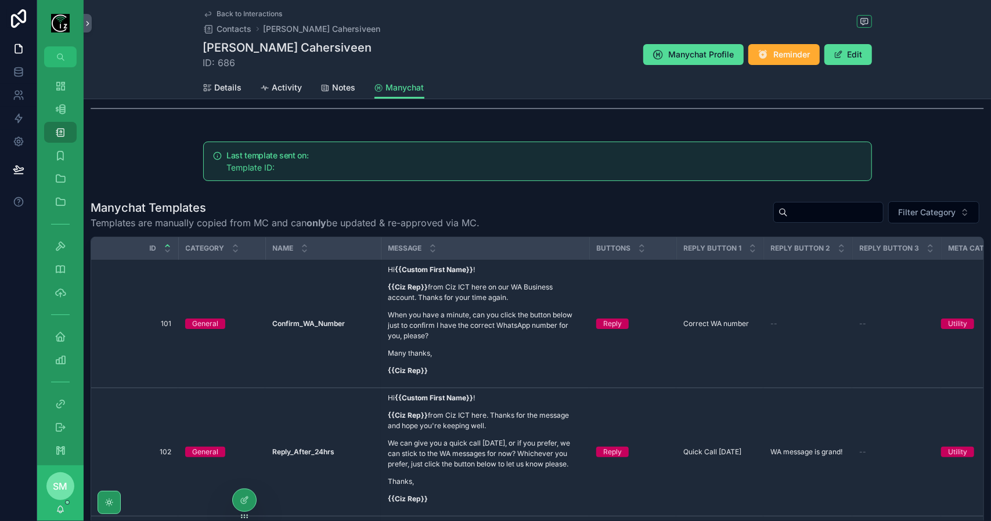
click at [0, 0] on span "Send template" at bounding box center [0, 0] width 0 height 0
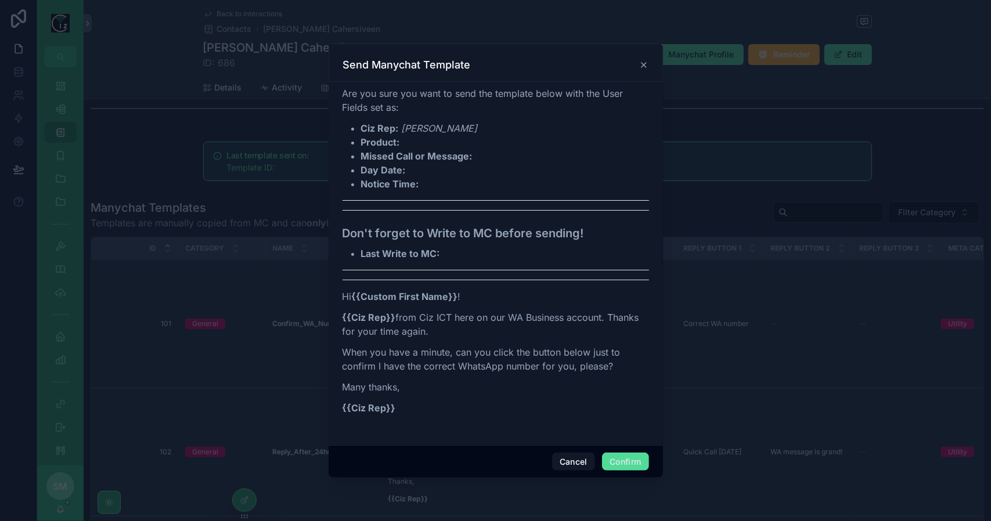
click at [624, 462] on button "Confirm" at bounding box center [625, 462] width 46 height 19
